Goal: Find specific page/section: Find specific page/section

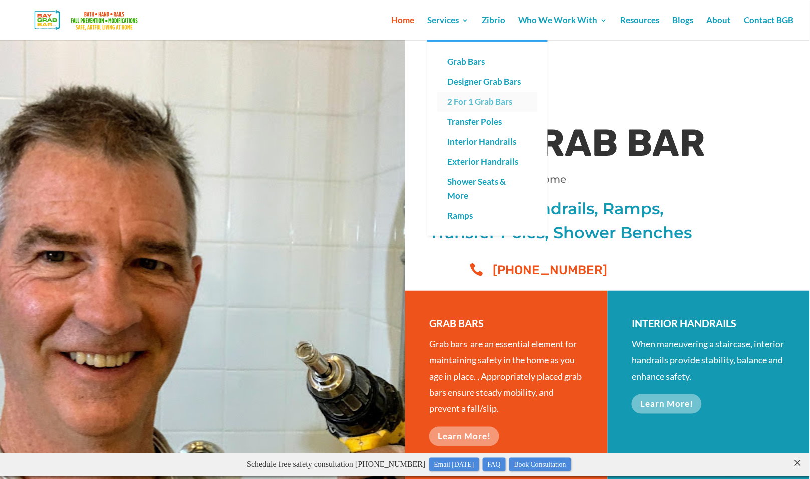
click at [482, 103] on link "2 For 1 Grab Bars" at bounding box center [487, 102] width 100 height 20
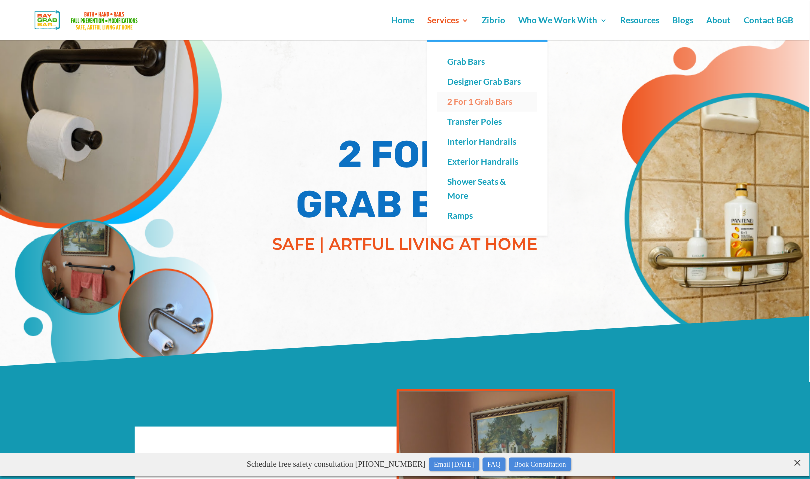
click at [498, 101] on link "2 For 1 Grab Bars" at bounding box center [487, 102] width 100 height 20
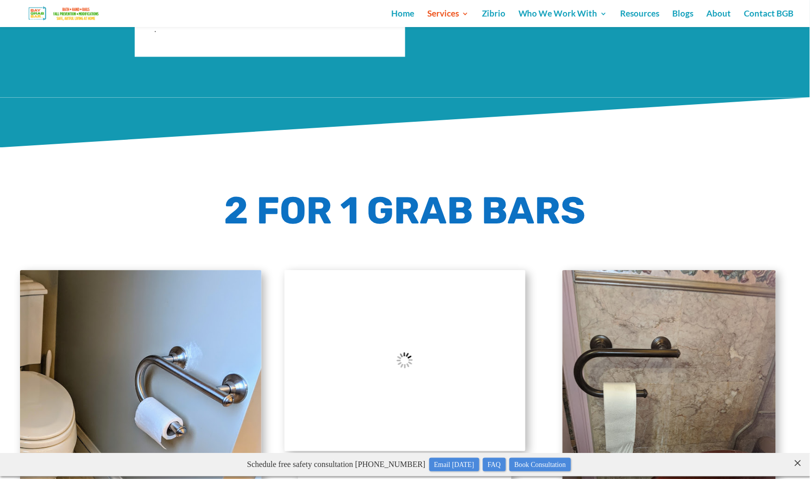
scroll to position [798, 0]
